Goal: Information Seeking & Learning: Learn about a topic

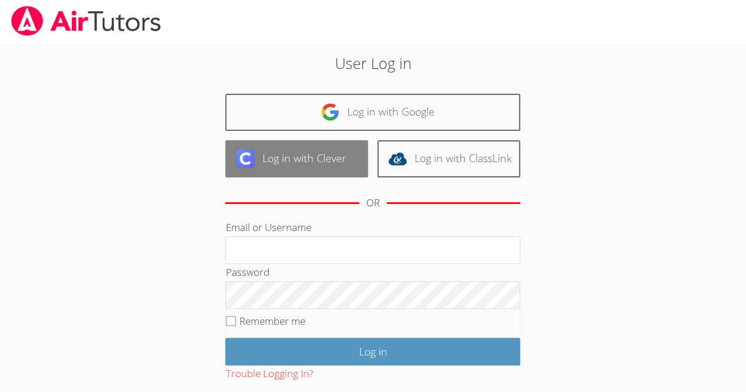
click at [345, 149] on link "Log in with Clever" at bounding box center [296, 158] width 143 height 37
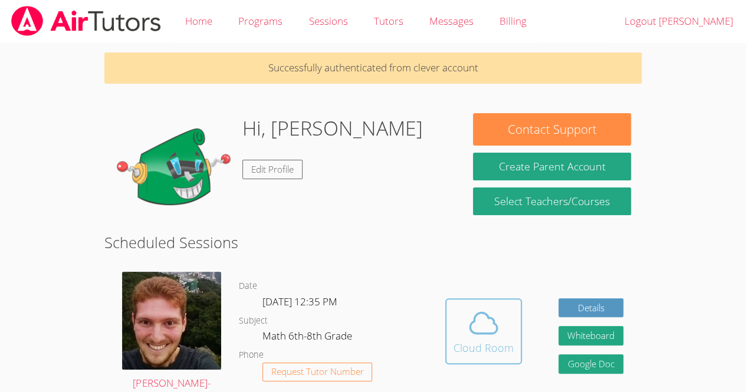
click at [482, 321] on icon at bounding box center [483, 323] width 33 height 33
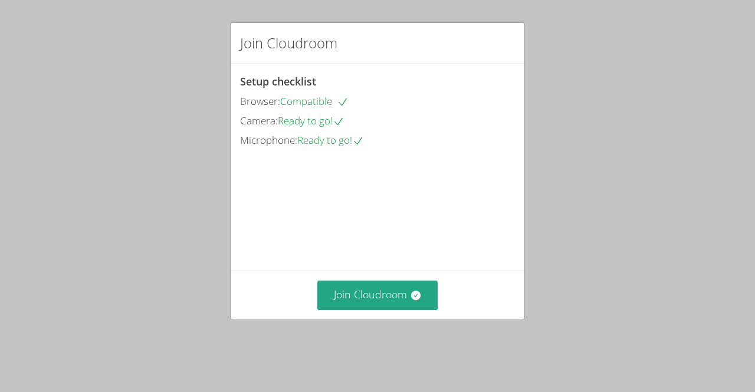
click at [130, 64] on div "Join Cloudroom Setup checklist Browser: Compatible Camera: Ready to go! Microph…" at bounding box center [377, 196] width 755 height 392
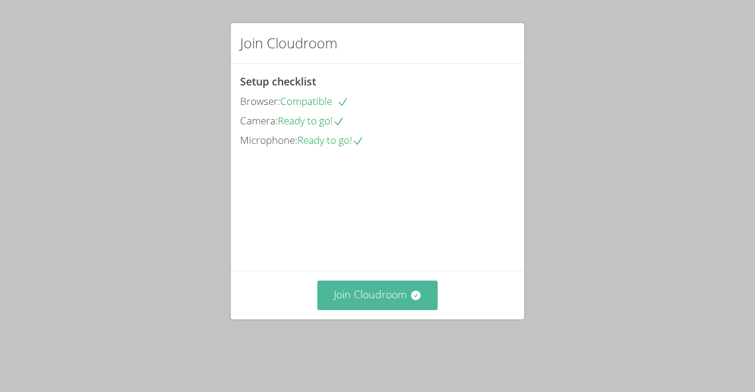
click at [338, 308] on button "Join Cloudroom" at bounding box center [377, 295] width 121 height 29
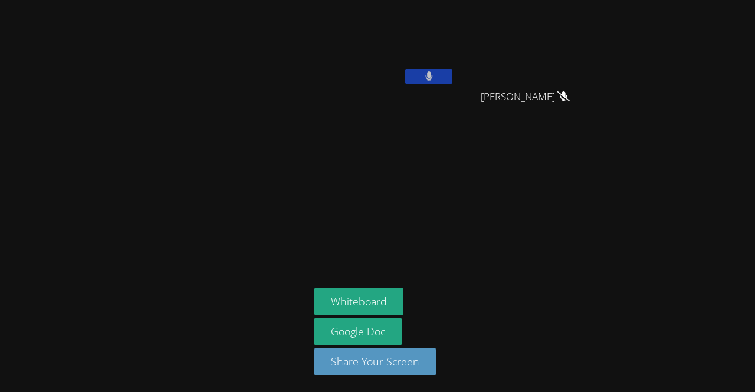
click at [234, 150] on div at bounding box center [155, 196] width 300 height 383
click at [647, 217] on div "Amanda Vieira Ramos Lehensha Morose Lehensha Morose Whiteboard Google Doc Share…" at bounding box center [377, 196] width 755 height 392
click at [676, 203] on div "Amanda Vieira Ramos Lehensha Morose Lehensha Morose Whiteboard Google Doc Share…" at bounding box center [377, 196] width 755 height 392
click at [417, 70] on button at bounding box center [428, 76] width 47 height 15
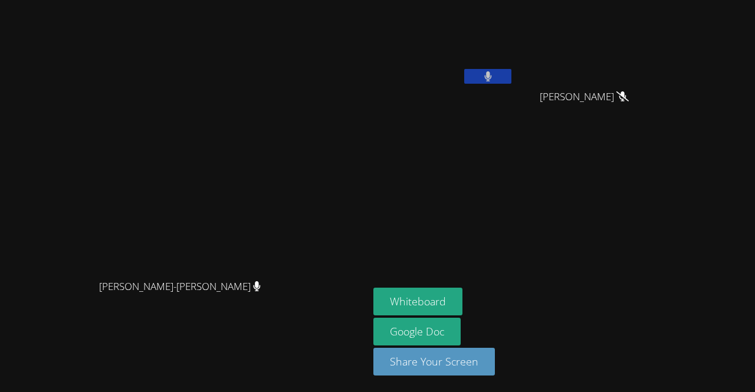
click at [511, 71] on button at bounding box center [487, 76] width 47 height 15
click at [663, 190] on aside "Amanda Vieira Ramos Lehensha Morose Lehensha Morose Whiteboard Google Doc Share…" at bounding box center [516, 196] width 295 height 392
click at [494, 75] on icon at bounding box center [488, 76] width 12 height 10
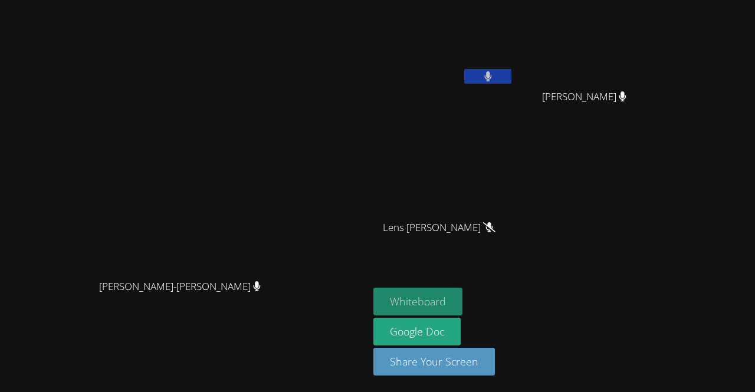
click at [462, 303] on button "Whiteboard" at bounding box center [417, 302] width 89 height 28
click at [492, 74] on icon at bounding box center [488, 76] width 8 height 10
click at [511, 81] on button at bounding box center [487, 76] width 47 height 15
click at [511, 75] on button at bounding box center [487, 76] width 47 height 15
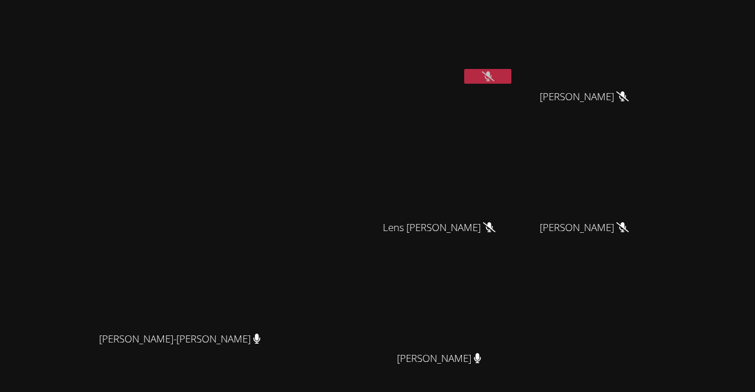
click at [511, 78] on button at bounding box center [487, 76] width 47 height 15
click at [492, 81] on icon at bounding box center [488, 76] width 8 height 10
click at [105, 268] on video at bounding box center [184, 225] width 177 height 202
click at [659, 315] on div "Amanda Vieira Ramos Lehensha Morose Lehensha Morose Lens Francois Lens Francois…" at bounding box center [515, 199] width 285 height 388
click at [659, 339] on div "Amanda Vieira Ramos Lehensha Morose Lehensha Morose Lens Francois Lens Francois…" at bounding box center [515, 199] width 285 height 388
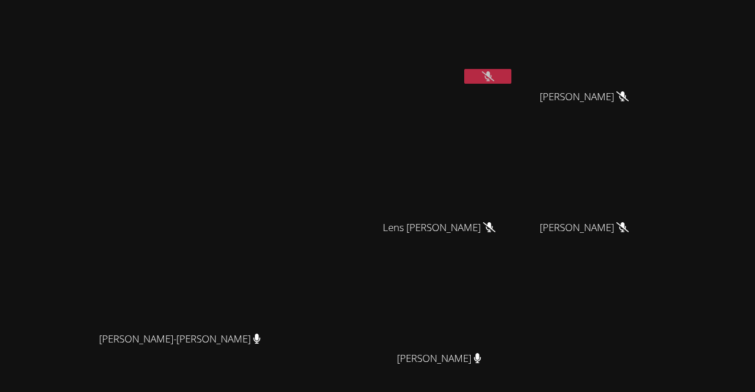
click at [494, 77] on icon at bounding box center [488, 76] width 12 height 10
click at [571, 78] on video at bounding box center [588, 44] width 140 height 79
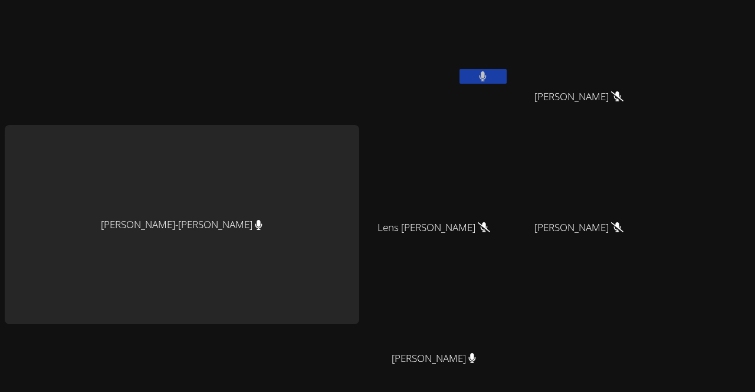
click at [479, 74] on icon at bounding box center [483, 76] width 8 height 10
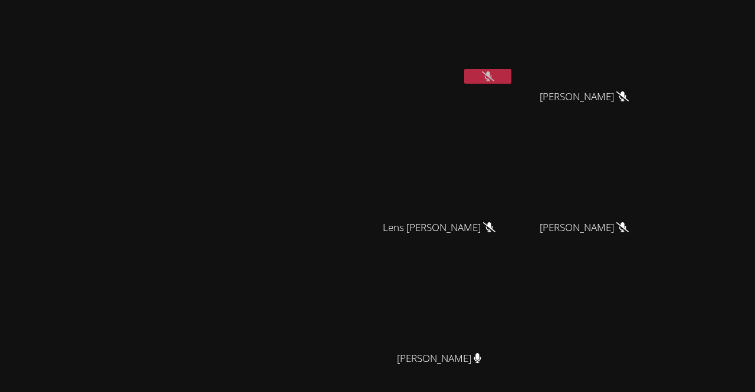
click at [663, 100] on div "Vincent Astray-Caneda Amanda Vieira Ramos Lehensha Morose Lehensha Morose Lens …" at bounding box center [377, 196] width 755 height 392
click at [629, 100] on span "[PERSON_NAME]" at bounding box center [584, 96] width 89 height 17
click at [659, 278] on div "Amanda Vieira Ramos Lehensha Morose Lehensha Morose Lens Francois Lens Francois…" at bounding box center [515, 199] width 285 height 388
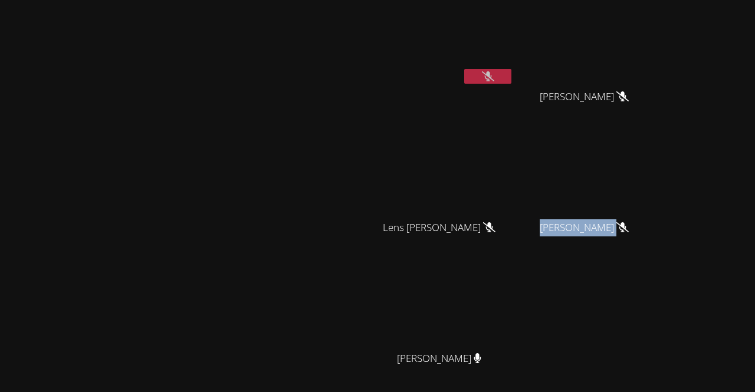
click at [659, 278] on div "Amanda Vieira Ramos Lehensha Morose Lehensha Morose Lens Francois Lens Francois…" at bounding box center [515, 199] width 285 height 388
click at [659, 290] on div "Amanda Vieira Ramos Lehensha Morose Lehensha Morose Lens Francois Lens Francois…" at bounding box center [515, 199] width 285 height 388
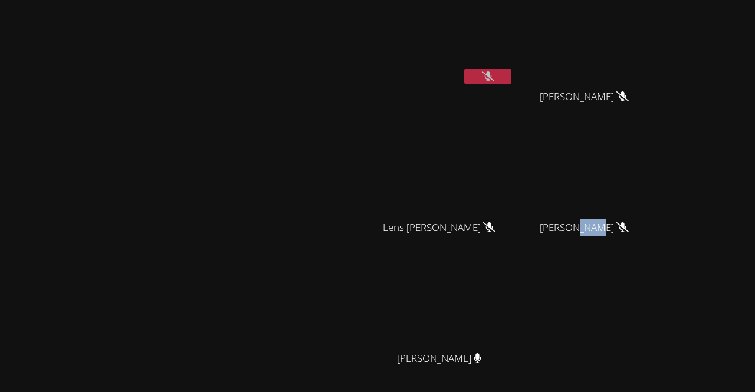
click at [659, 290] on div "Amanda Vieira Ramos Lehensha Morose Lehensha Morose Lens Francois Lens Francois…" at bounding box center [515, 199] width 285 height 388
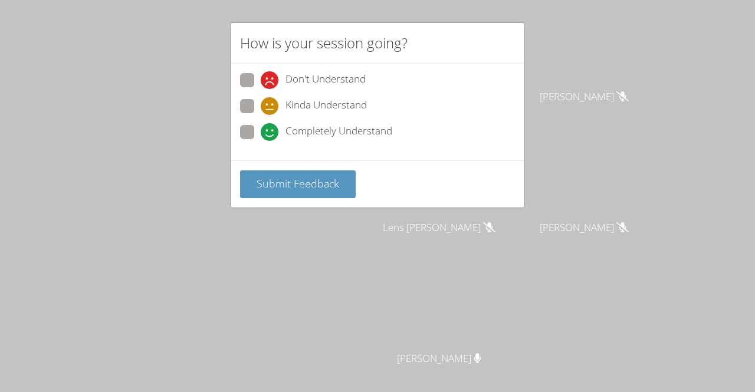
click at [261, 141] on span at bounding box center [261, 141] width 0 height 0
click at [261, 128] on input "Completely Understand" at bounding box center [266, 130] width 10 height 10
radio input "true"
click at [261, 115] on span at bounding box center [261, 115] width 0 height 0
click at [261, 99] on input "Kinda Understand" at bounding box center [266, 104] width 10 height 10
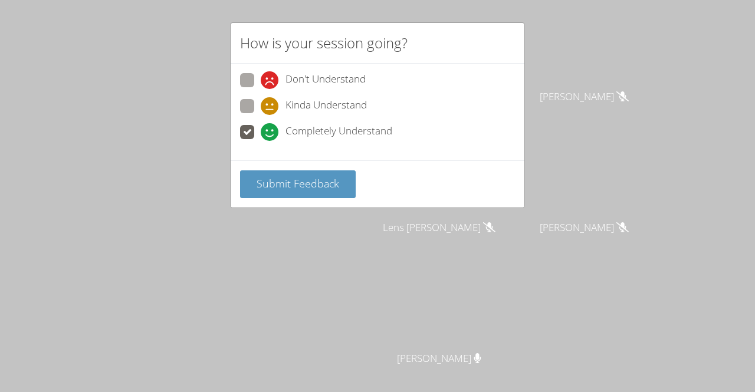
radio input "true"
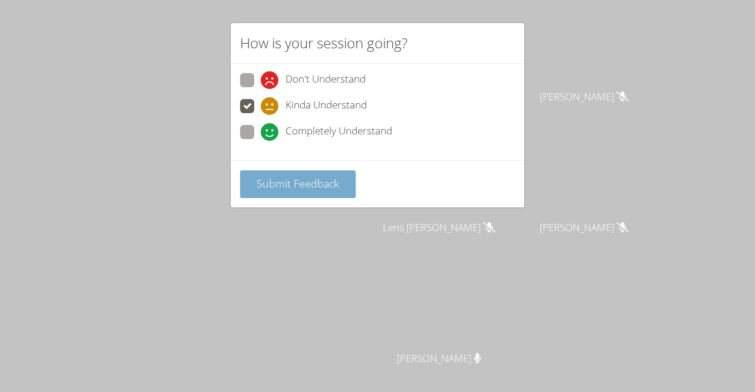
click at [307, 187] on span "Submit Feedback" at bounding box center [298, 183] width 83 height 14
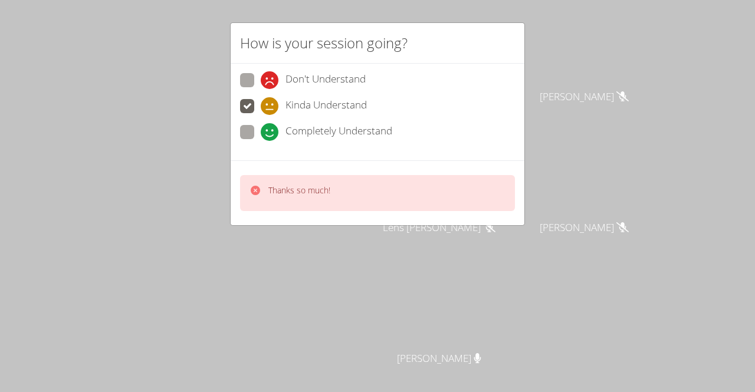
click at [295, 182] on div "Thanks so much!" at bounding box center [377, 193] width 275 height 36
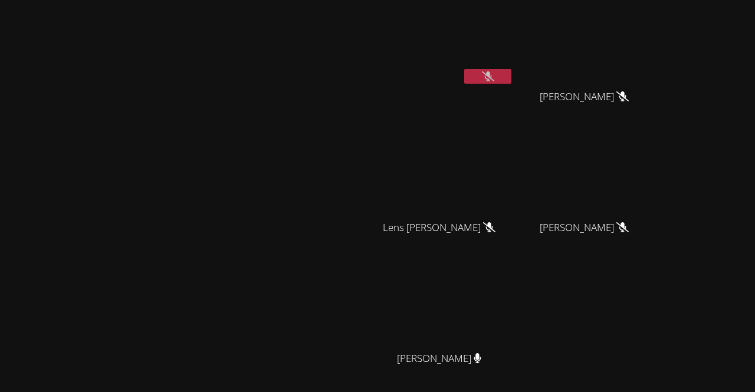
click at [273, 277] on video at bounding box center [184, 225] width 177 height 202
click at [511, 76] on button at bounding box center [487, 76] width 47 height 15
click at [511, 78] on button at bounding box center [487, 76] width 47 height 15
click at [494, 77] on icon at bounding box center [488, 76] width 12 height 10
click at [511, 75] on button at bounding box center [487, 76] width 47 height 15
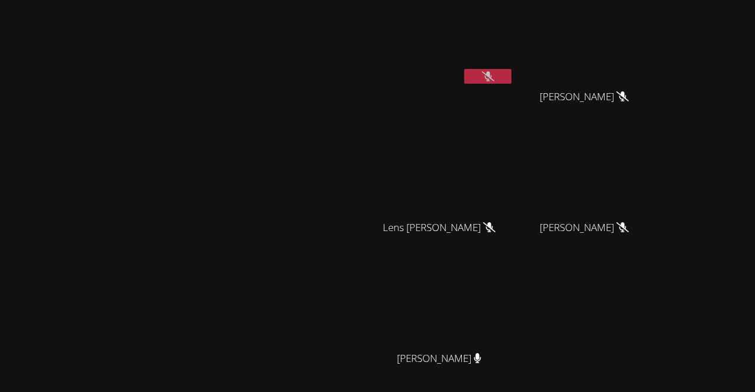
click at [511, 74] on button at bounding box center [487, 76] width 47 height 15
click at [494, 75] on icon at bounding box center [488, 76] width 12 height 10
click at [492, 79] on icon at bounding box center [488, 76] width 8 height 10
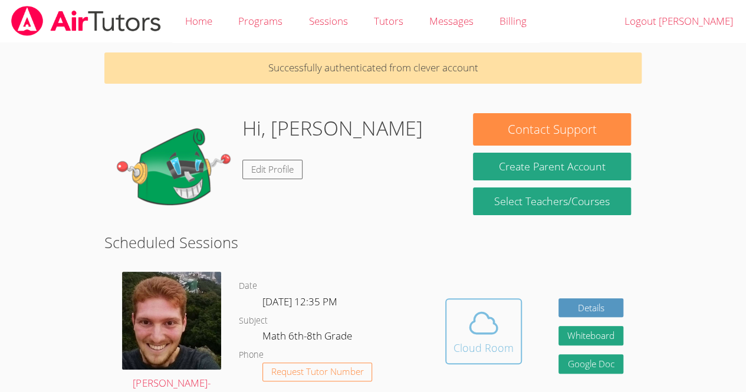
click at [468, 351] on div "Cloud Room" at bounding box center [483, 348] width 60 height 17
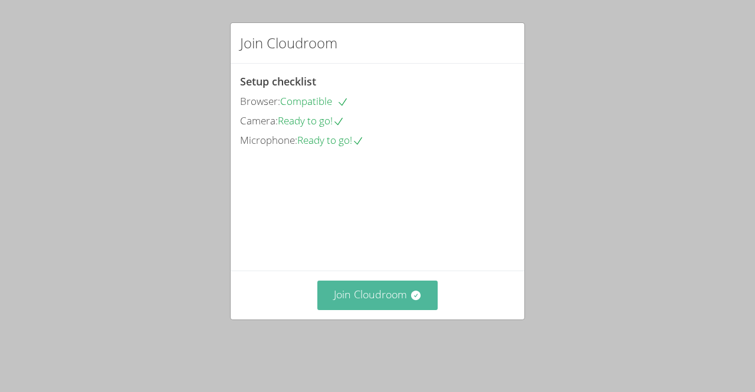
click at [378, 310] on button "Join Cloudroom" at bounding box center [377, 295] width 121 height 29
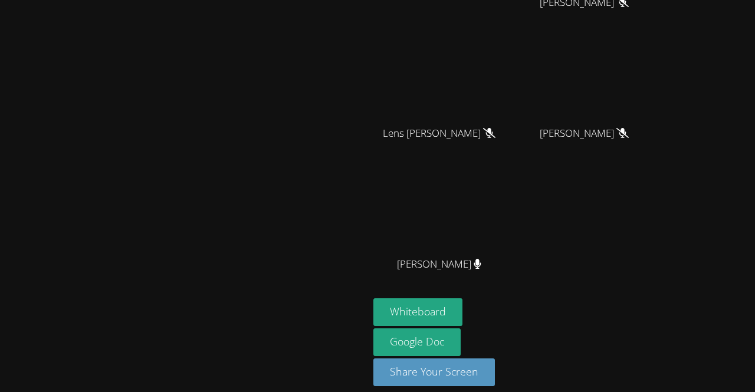
scroll to position [103, 0]
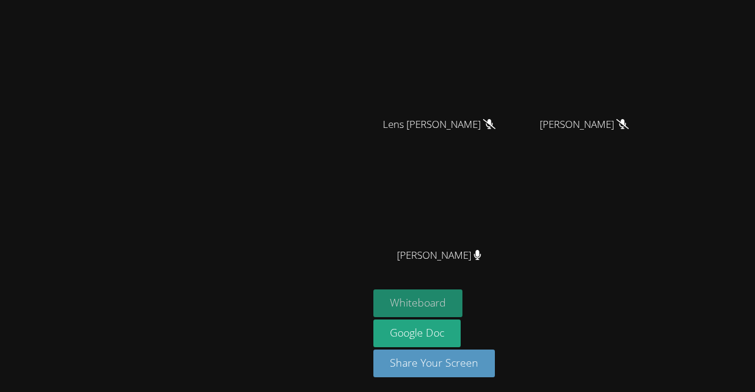
click at [462, 301] on button "Whiteboard" at bounding box center [417, 304] width 89 height 28
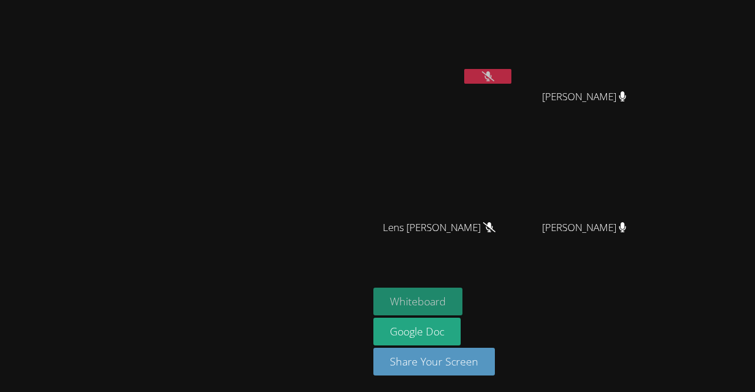
scroll to position [0, 0]
